Goal: Check status: Check status

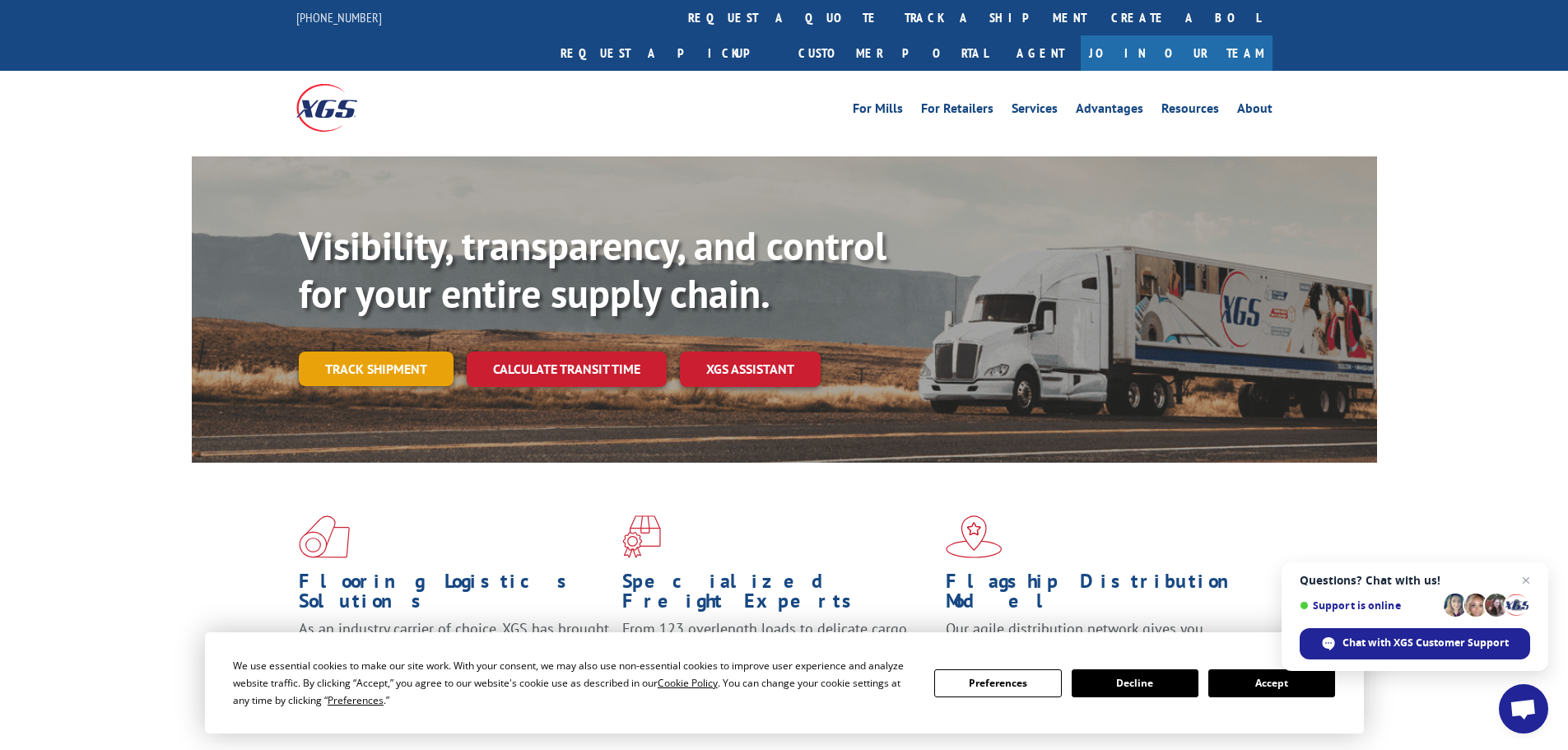
click at [348, 352] on link "Track shipment" at bounding box center [376, 369] width 155 height 34
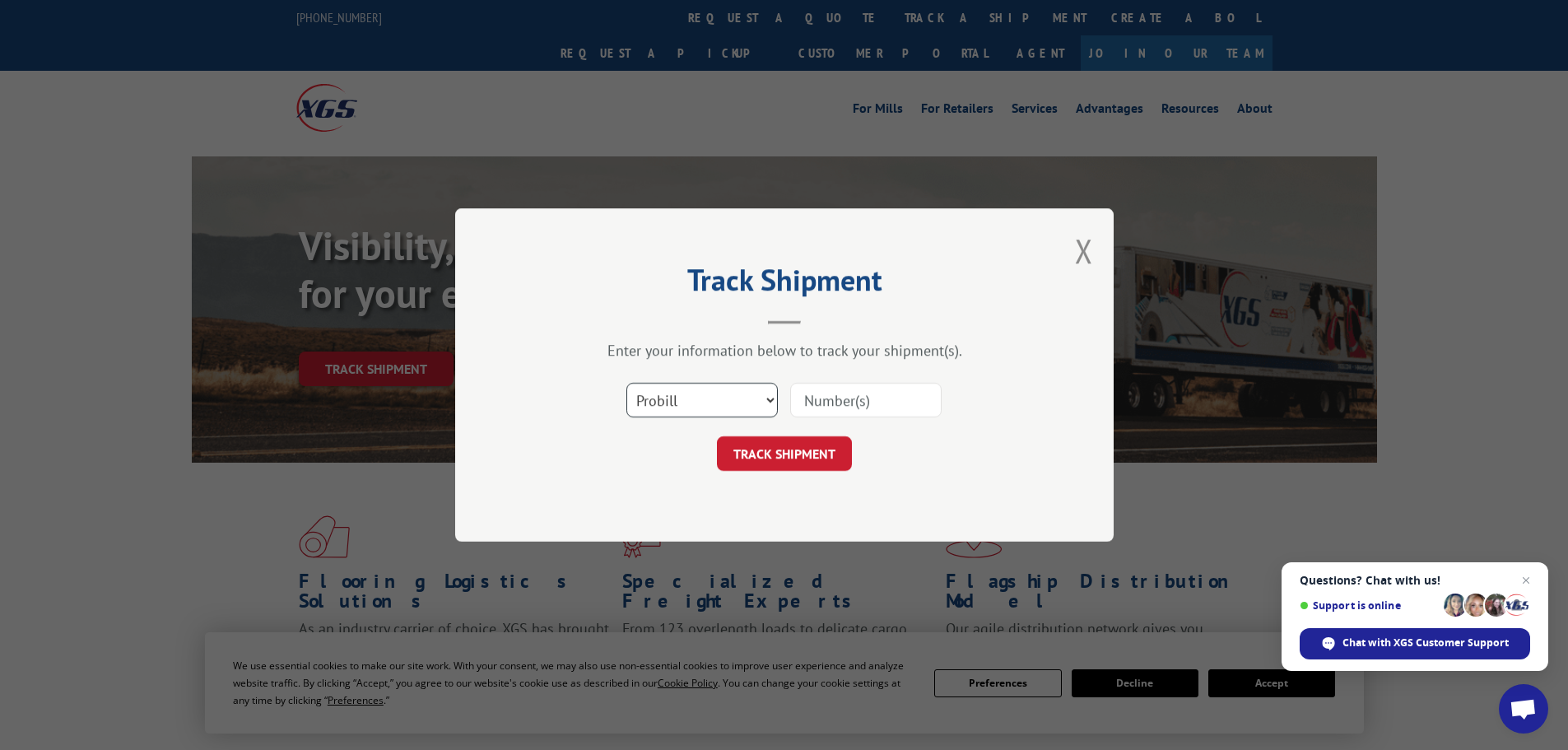
click at [739, 401] on select "Select category... Probill BOL PO" at bounding box center [702, 400] width 151 height 34
select select "bol"
click at [626, 383] on select "Select category... Probill BOL PO" at bounding box center [702, 400] width 151 height 34
click at [815, 405] on input at bounding box center [866, 400] width 151 height 34
paste input "6017581"
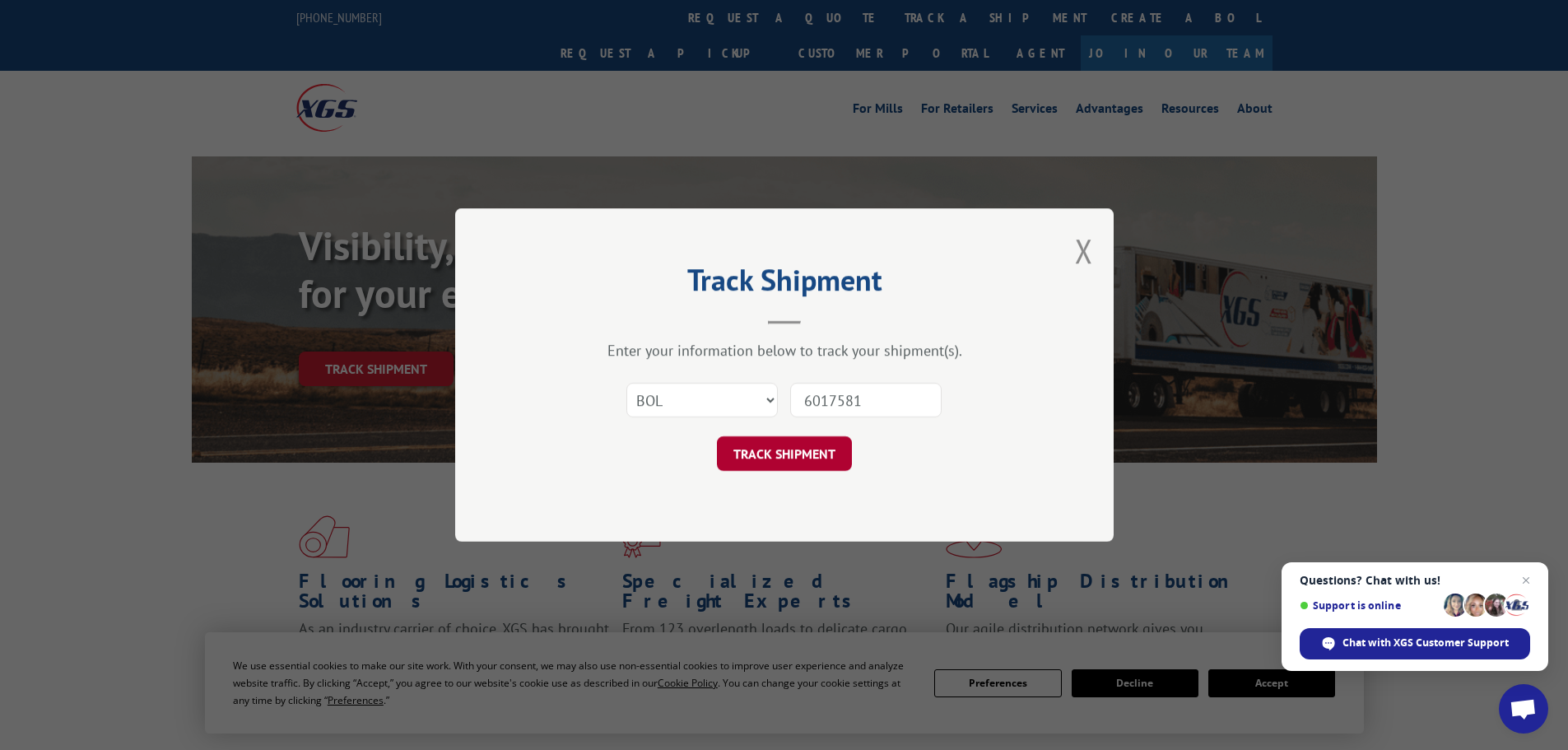
type input "6017581"
click at [816, 450] on button "TRACK SHIPMENT" at bounding box center [784, 453] width 135 height 34
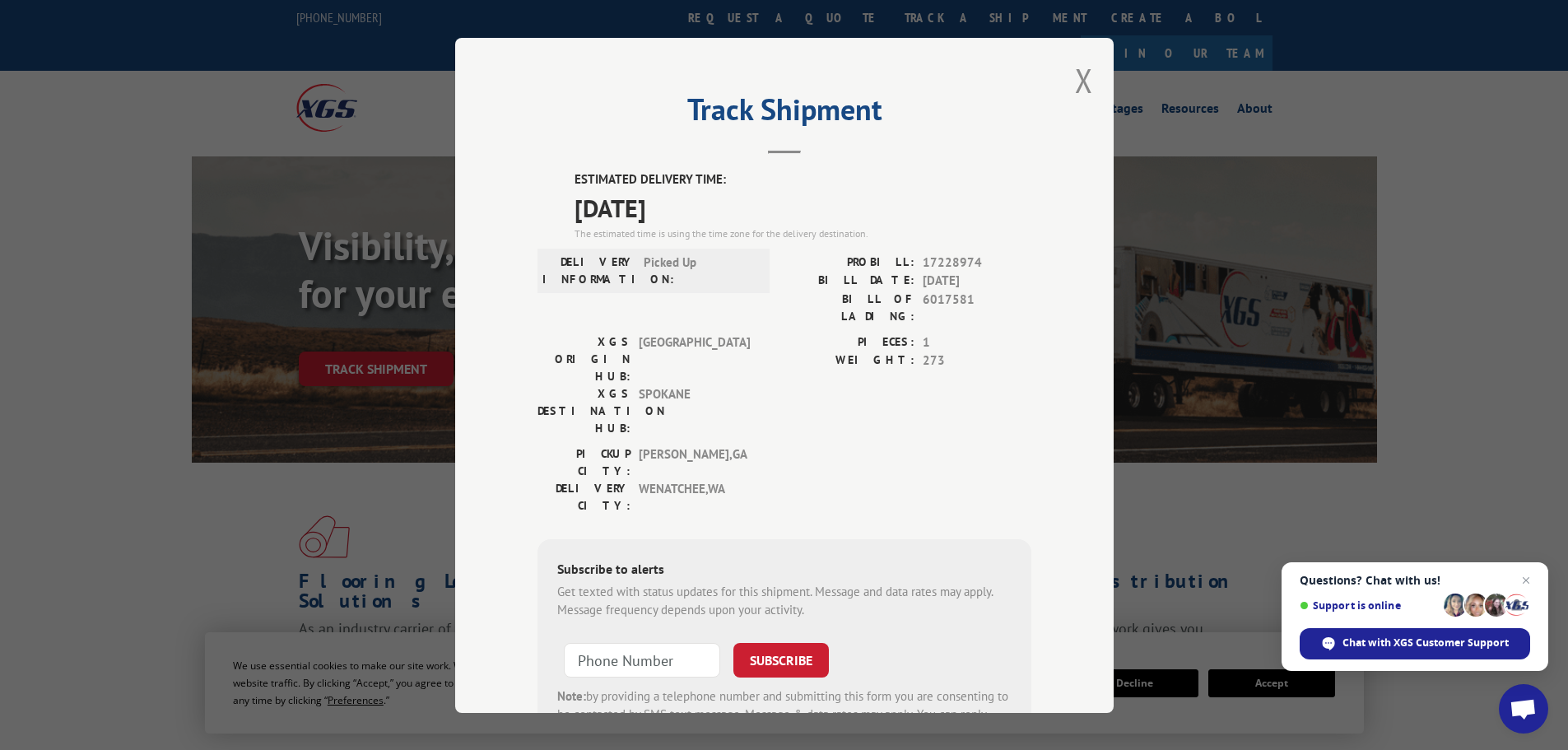
drag, startPoint x: 707, startPoint y: 208, endPoint x: 672, endPoint y: 213, distance: 35.4
click at [672, 213] on span "[DATE]" at bounding box center [803, 207] width 457 height 37
click at [711, 211] on span "[DATE]" at bounding box center [803, 207] width 457 height 37
drag, startPoint x: 701, startPoint y: 200, endPoint x: 571, endPoint y: 178, distance: 131.8
click at [575, 178] on div "ESTIMATED DELIVERY TIME: [DATE] The estimated time is using the time zone for t…" at bounding box center [803, 206] width 457 height 71
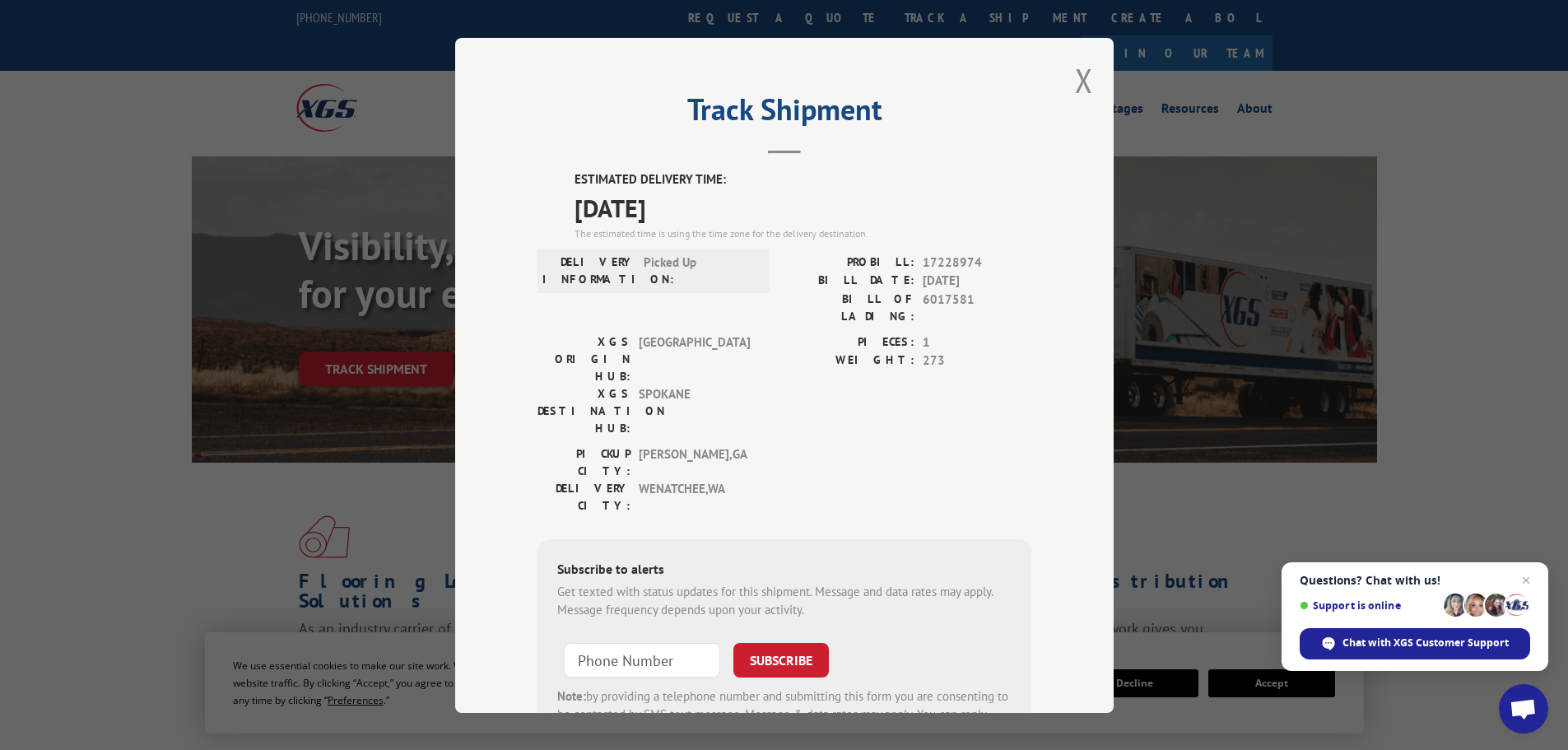
drag, startPoint x: 585, startPoint y: 196, endPoint x: 717, endPoint y: 176, distance: 133.5
click at [716, 177] on label "ESTIMATED DELIVERY TIME:" at bounding box center [803, 180] width 457 height 19
click at [716, 208] on span "[DATE]" at bounding box center [803, 207] width 457 height 37
click at [702, 202] on span "[DATE]" at bounding box center [803, 207] width 457 height 37
drag, startPoint x: 710, startPoint y: 206, endPoint x: 548, endPoint y: 173, distance: 165.3
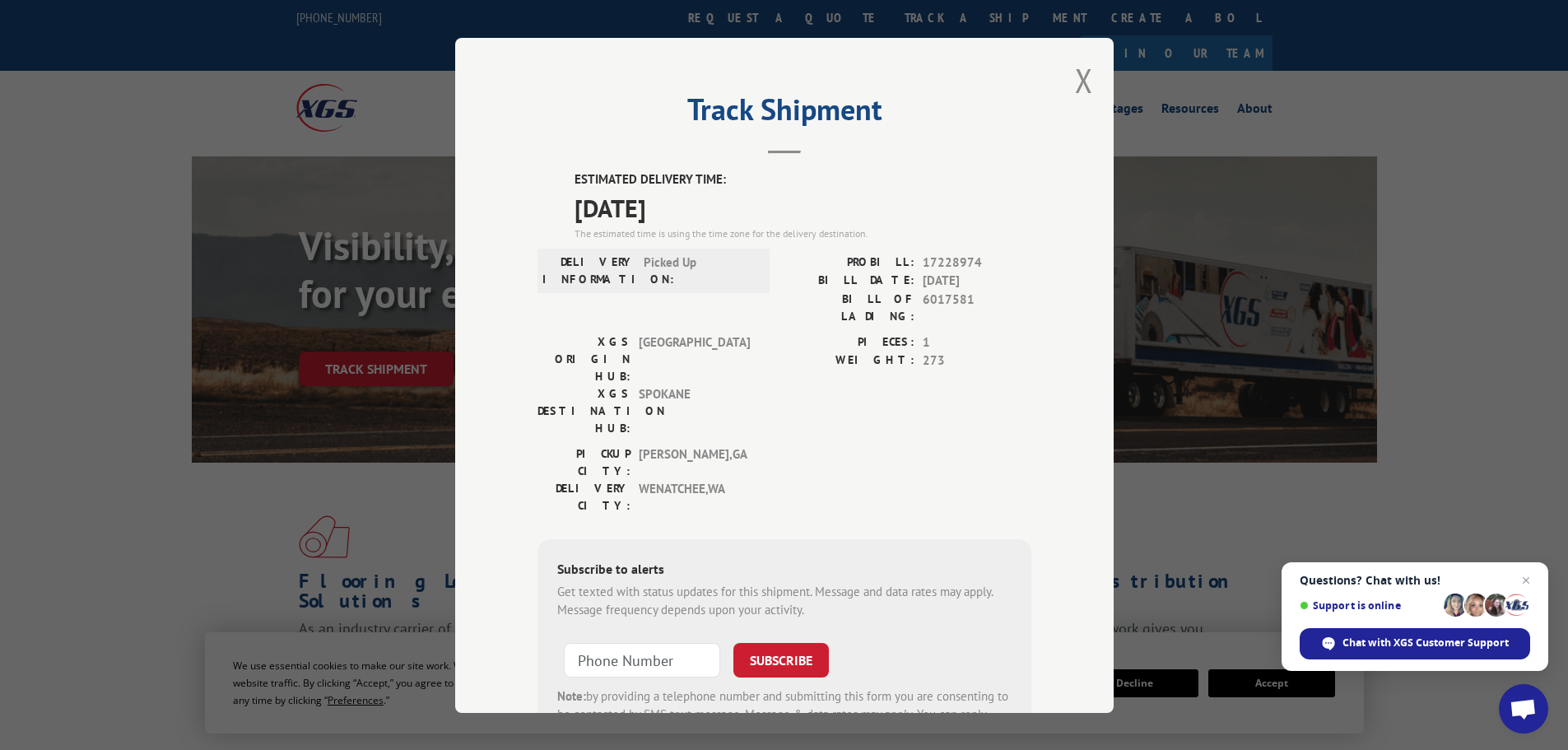
click at [548, 173] on div "ESTIMATED DELIVERY TIME: [DATE] The estimated time is using the time zone for t…" at bounding box center [784, 466] width 494 height 592
copy div "ESTIMATED DELIVERY TIME: [DATE]"
